Goal: Task Accomplishment & Management: Use online tool/utility

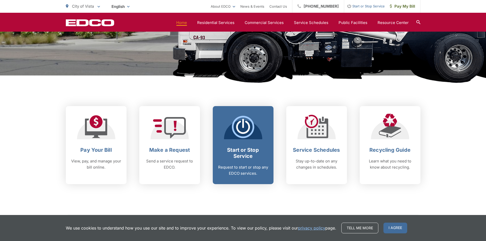
scroll to position [153, 0]
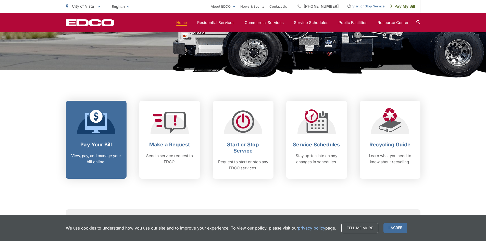
click at [105, 144] on h2 "Pay Your Bill" at bounding box center [96, 145] width 50 height 6
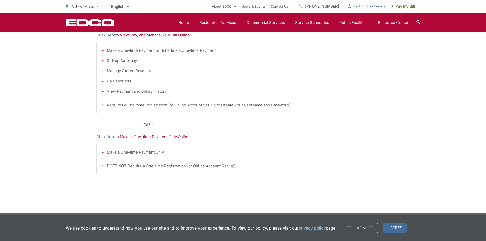
scroll to position [71, 0]
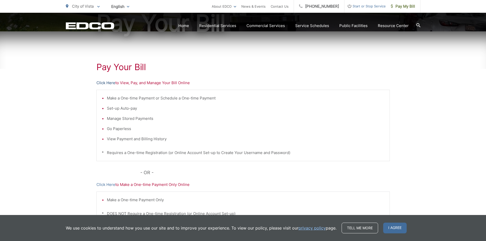
click at [107, 84] on link "Click Here" at bounding box center [105, 83] width 19 height 6
